Goal: Ask a question

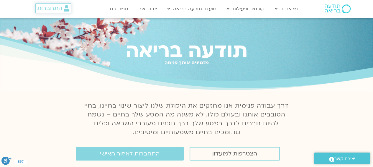
click at [64, 7] on icon at bounding box center [67, 8] width 6 height 6
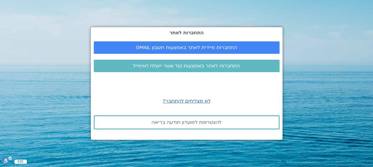
click at [194, 99] on span "לא מצליחים להתחבר?" at bounding box center [187, 101] width 48 height 6
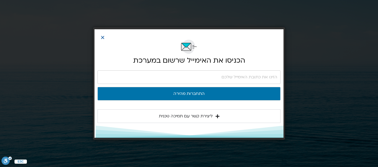
click at [191, 120] on summary "ליצירת קשר עם תמיכה טכנית" at bounding box center [188, 116] width 183 height 14
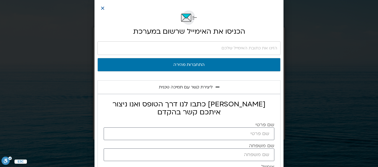
click at [103, 9] on icon "Close" at bounding box center [102, 8] width 4 height 4
